Goal: Task Accomplishment & Management: Complete application form

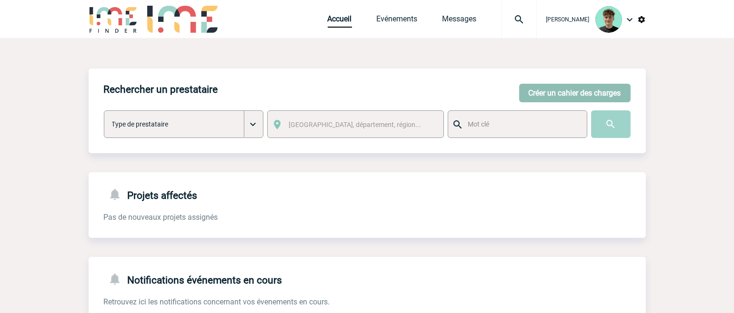
click at [568, 99] on button "Créer un cahier des charges" at bounding box center [574, 93] width 111 height 19
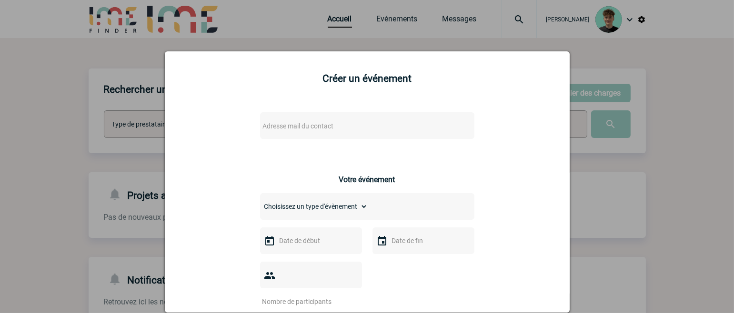
click at [310, 124] on span "Adresse mail du contact" at bounding box center [298, 126] width 71 height 8
click at [318, 166] on li "No results found" at bounding box center [338, 166] width 166 height 15
click at [401, 149] on input "[EMAIL_ADDRESS][DOMAIN_NAME]>" at bounding box center [338, 143] width 162 height 14
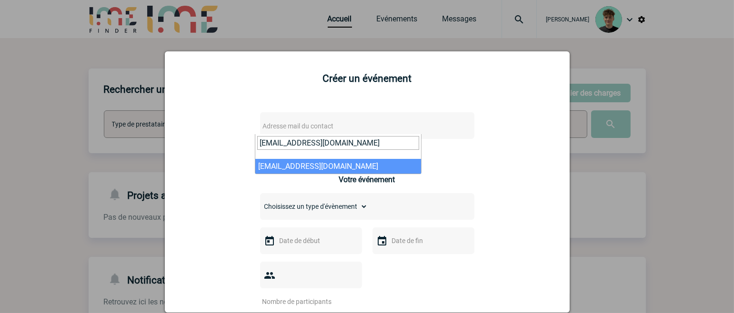
type input "[EMAIL_ADDRESS][DOMAIN_NAME]"
select select "132586"
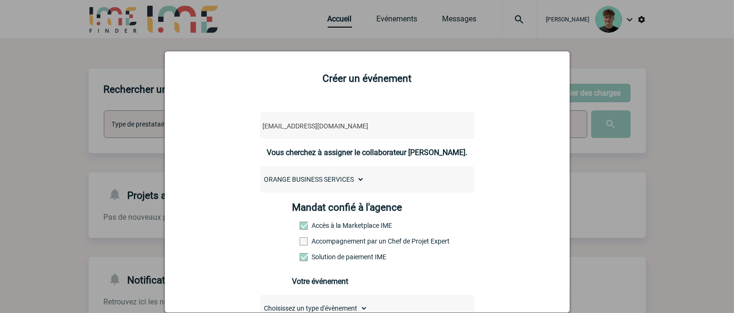
click at [326, 241] on label "Accompagnement par un Chef de Projet Expert" at bounding box center [321, 242] width 42 height 8
click at [0, 0] on input "Accompagnement par un Chef de Projet Expert" at bounding box center [0, 0] width 0 height 0
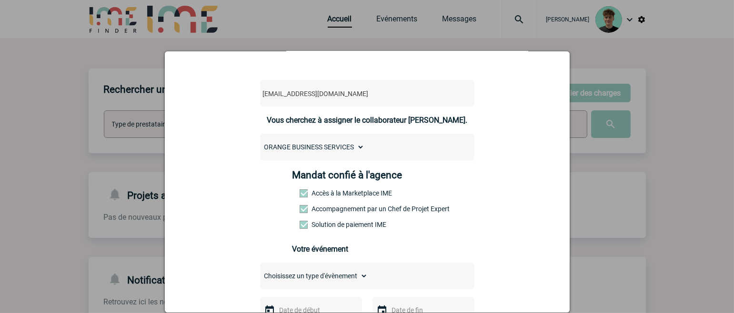
scroll to position [159, 0]
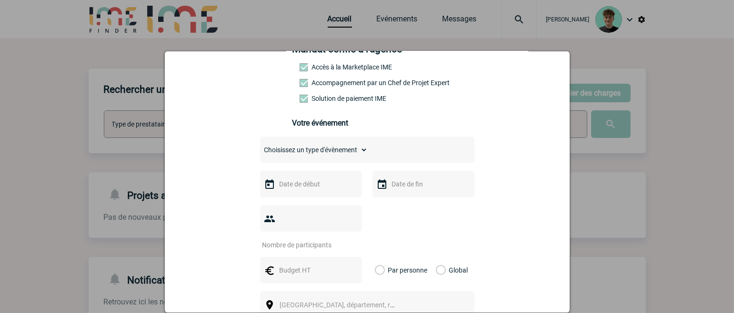
click at [294, 189] on input "text" at bounding box center [310, 184] width 66 height 12
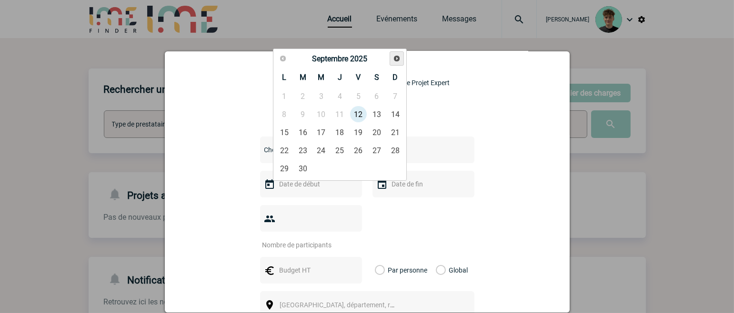
click at [400, 55] on span "Suivant" at bounding box center [397, 59] width 8 height 8
click at [325, 132] on link "15" at bounding box center [321, 132] width 18 height 17
type input "[DATE]"
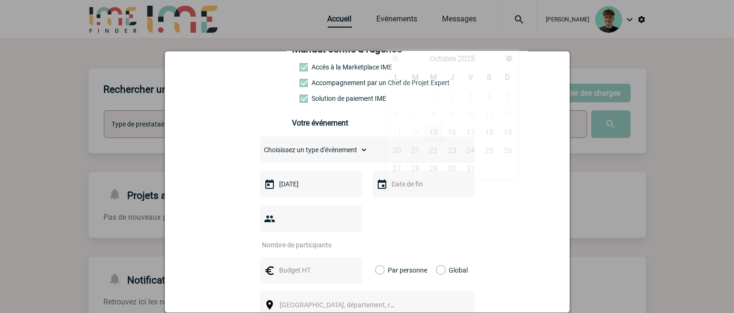
drag, startPoint x: 401, startPoint y: 189, endPoint x: 407, endPoint y: 178, distance: 12.8
click at [401, 189] on input "text" at bounding box center [423, 184] width 66 height 12
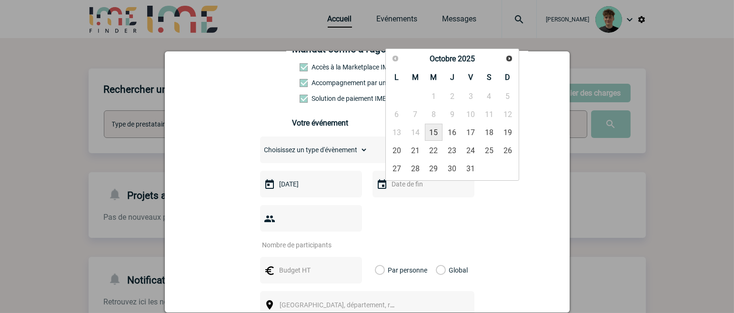
click at [431, 130] on link "15" at bounding box center [434, 132] width 18 height 17
type input "[DATE]"
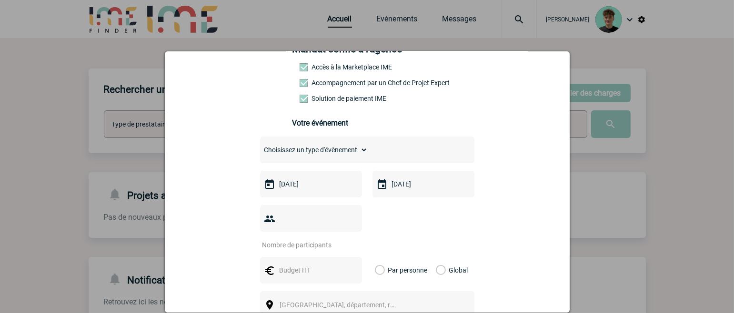
click at [334, 151] on select "Choisissez un type d'évènement Séminaire avec nuitée Séminaire sans nuitée Repa…" at bounding box center [314, 149] width 108 height 13
select select "9"
click at [260, 150] on select "Choisissez un type d'évènement Séminaire avec nuitée Séminaire sans nuitée Repa…" at bounding box center [314, 149] width 108 height 13
click at [310, 239] on input "number" at bounding box center [305, 245] width 90 height 12
type input "30"
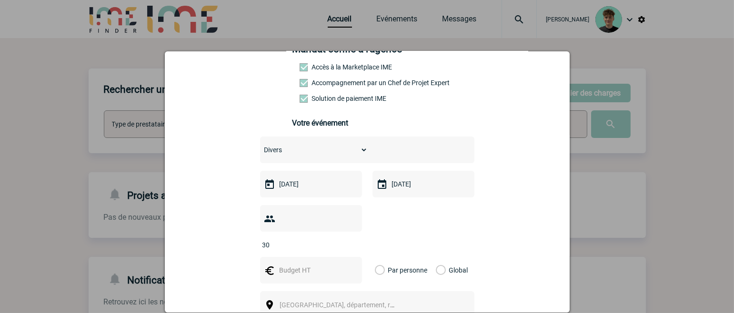
click at [418, 232] on div "30" at bounding box center [367, 227] width 214 height 44
click at [313, 264] on input "text" at bounding box center [310, 270] width 66 height 12
type input "4000"
click at [436, 260] on label "Global" at bounding box center [439, 270] width 6 height 27
click at [0, 0] on input "Global" at bounding box center [0, 0] width 0 height 0
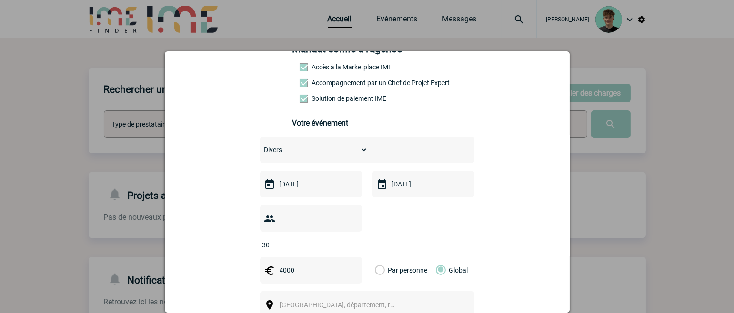
click at [375, 299] on span "[GEOGRAPHIC_DATA], département, région..." at bounding box center [341, 305] width 131 height 13
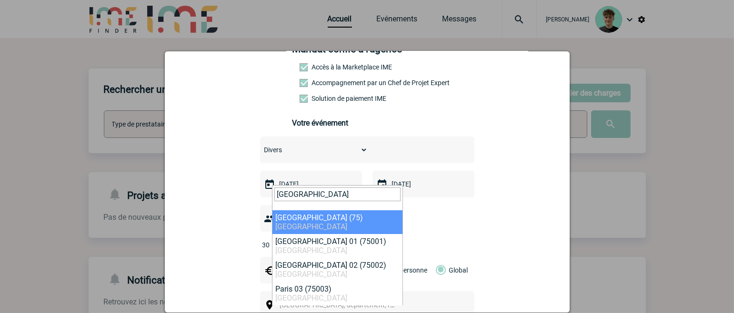
type input "[GEOGRAPHIC_DATA]"
select select "3"
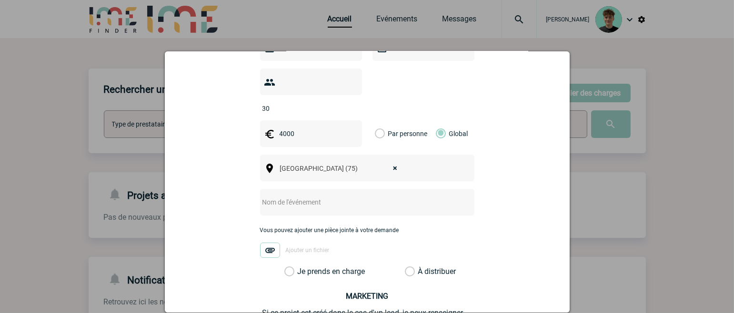
scroll to position [317, 0]
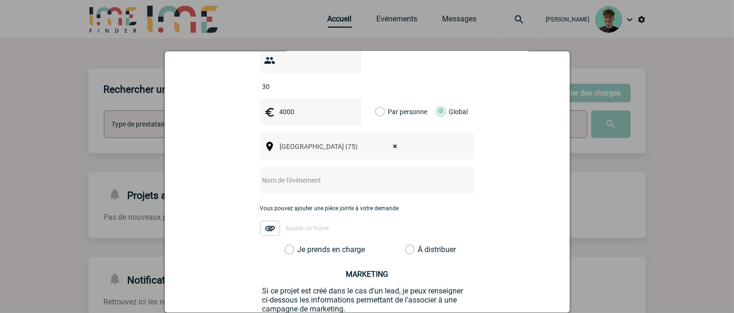
click at [353, 175] on input "text" at bounding box center [354, 180] width 189 height 12
type input "V"
paste input "évènement le [DATE]"
click at [295, 174] on input "évènement le [DATE]" at bounding box center [354, 180] width 189 height 12
click at [294, 174] on input "évènement le [DATE]" at bounding box center [354, 180] width 189 height 12
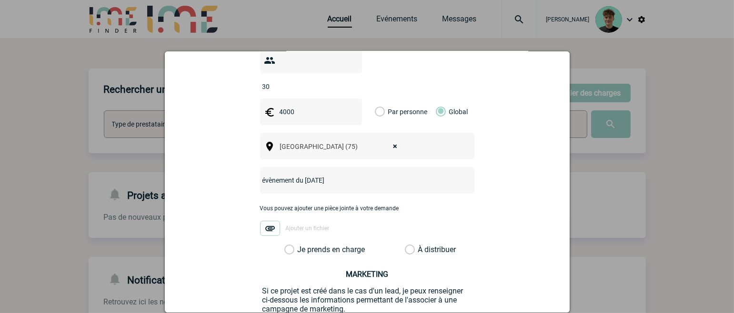
type input "évènement du [DATE]"
click at [301, 245] on label "Je prends en charge" at bounding box center [292, 250] width 16 height 10
click at [0, 0] on input "Je prends en charge" at bounding box center [0, 0] width 0 height 0
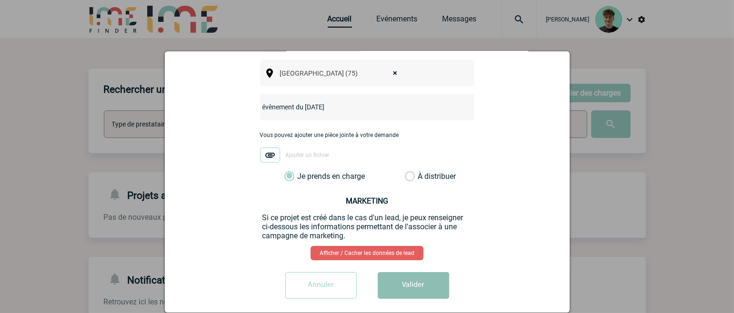
click at [395, 273] on button "Valider" at bounding box center [413, 285] width 71 height 27
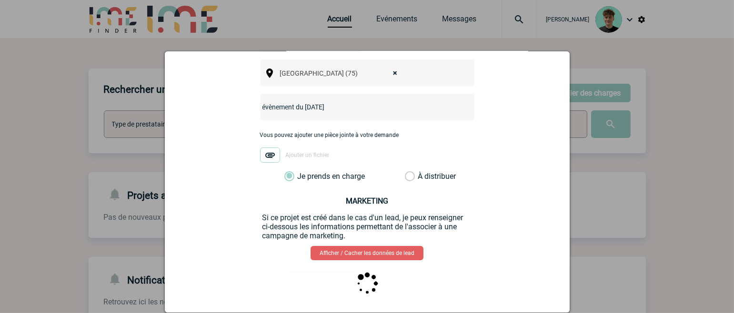
scroll to position [0, 0]
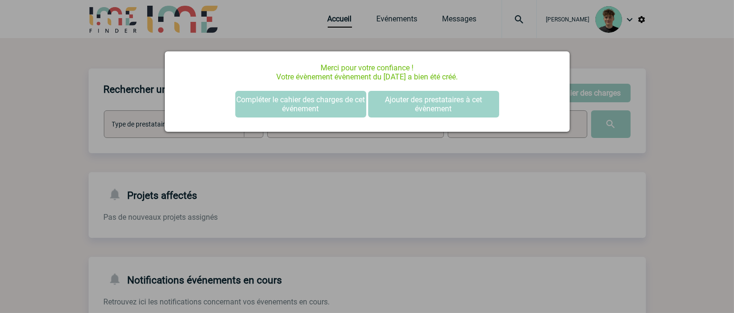
click at [429, 210] on div at bounding box center [367, 156] width 734 height 313
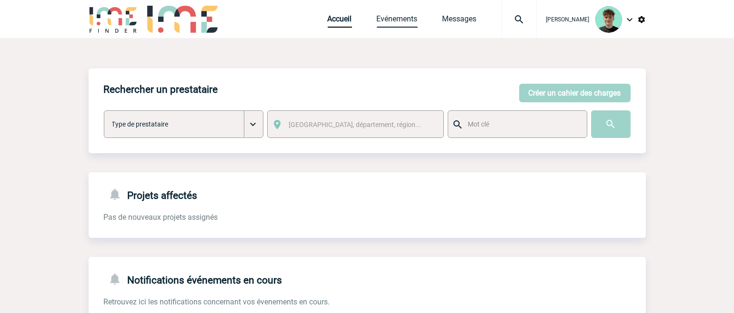
click at [418, 23] on link "Evénements" at bounding box center [397, 20] width 41 height 13
click at [413, 17] on link "Evénements" at bounding box center [397, 20] width 41 height 13
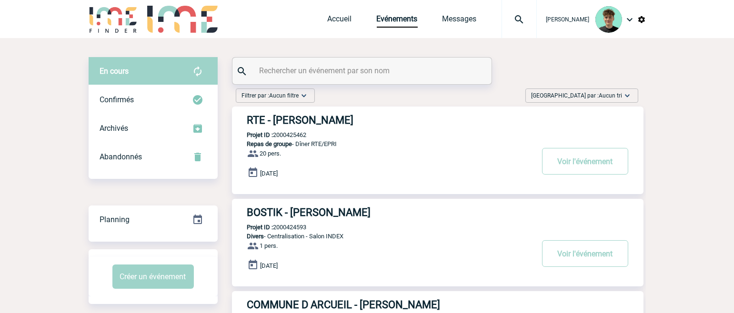
click at [588, 98] on span "Trier par : Aucun tri" at bounding box center [576, 96] width 91 height 10
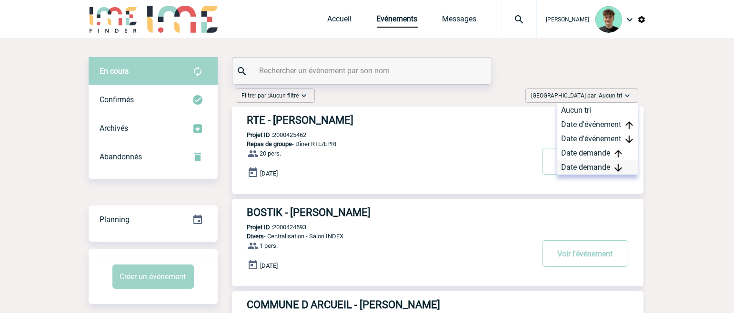
click at [587, 160] on div "Date demande" at bounding box center [597, 167] width 81 height 14
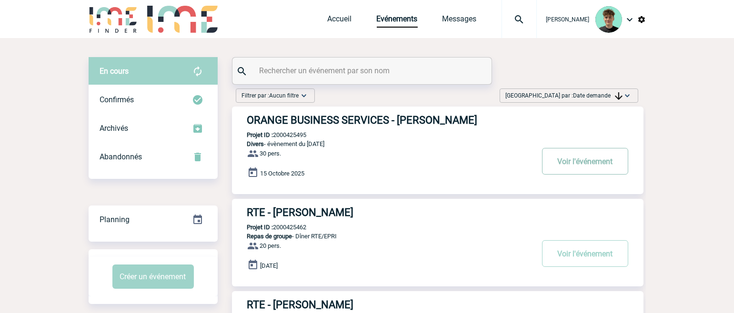
click at [593, 166] on button "Voir l'événement" at bounding box center [585, 161] width 86 height 27
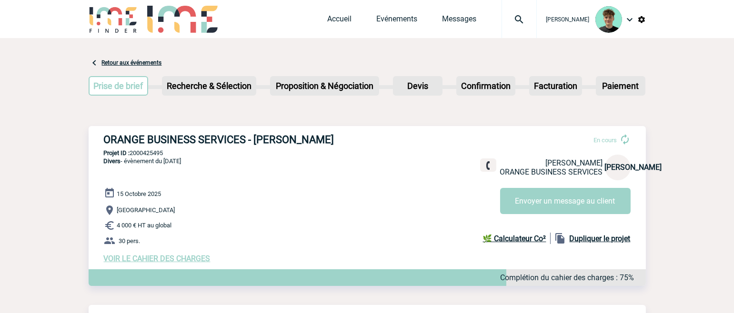
click at [126, 135] on h3 "ORANGE BUSINESS SERVICES - Jean-Marc ACHAUME" at bounding box center [247, 140] width 286 height 12
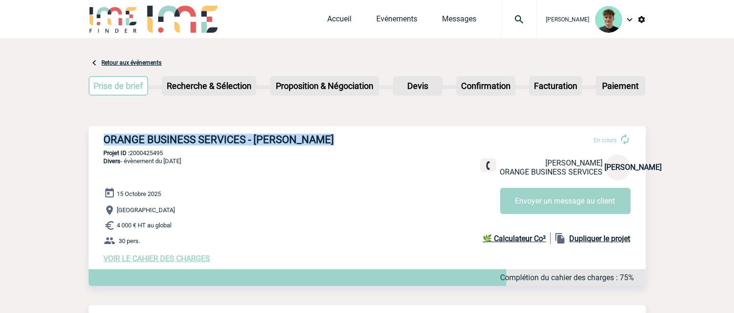
drag, startPoint x: 126, startPoint y: 135, endPoint x: 386, endPoint y: 139, distance: 259.6
click at [386, 139] on h3 "ORANGE BUSINESS SERVICES - Jean-Marc ACHAUME" at bounding box center [247, 140] width 286 height 12
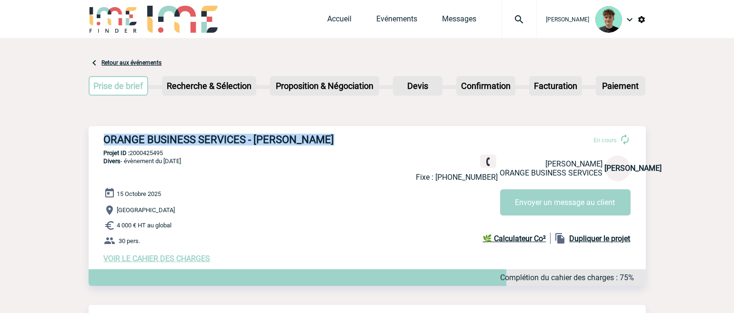
copy div "ORANGE BUSINESS SERVICES - Jean-Marc ACHAUME"
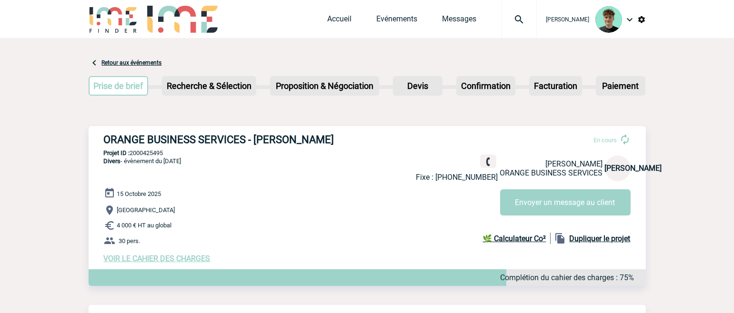
click at [155, 150] on p "Projet ID : 2000425495" at bounding box center [367, 153] width 557 height 7
copy p "2000425495"
click at [410, 21] on link "Evénements" at bounding box center [397, 20] width 41 height 13
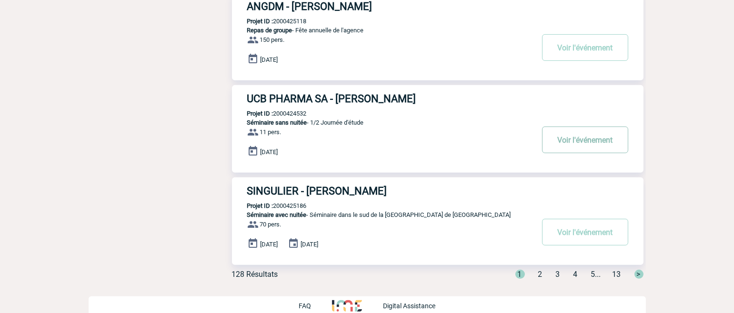
scroll to position [771, 0]
